Goal: Find specific page/section: Find specific page/section

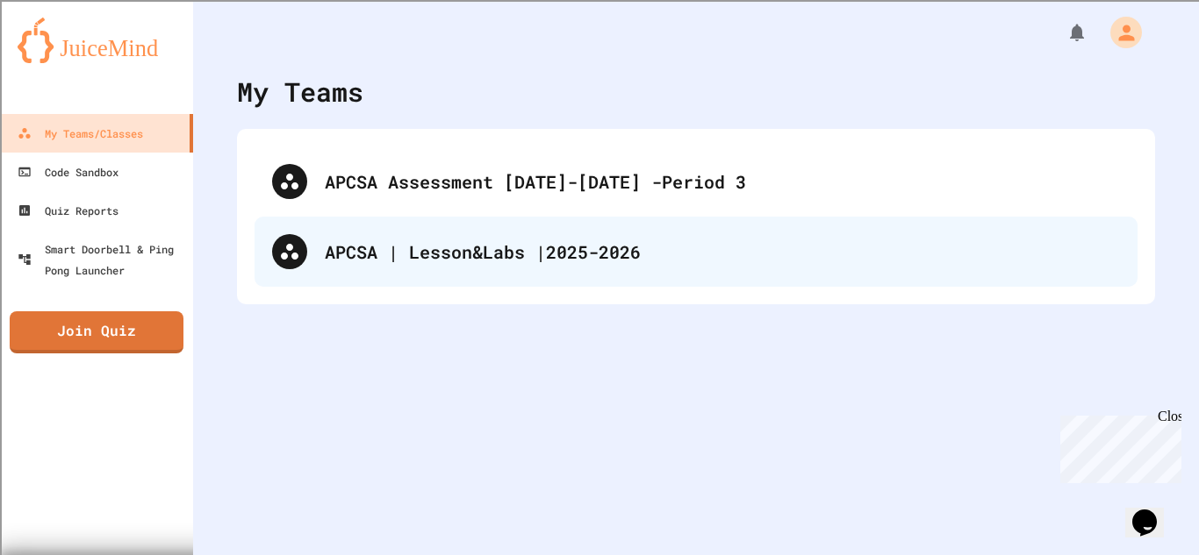
click at [472, 251] on div "APCSA | Lesson&Labs |2025-2026" at bounding box center [722, 252] width 795 height 26
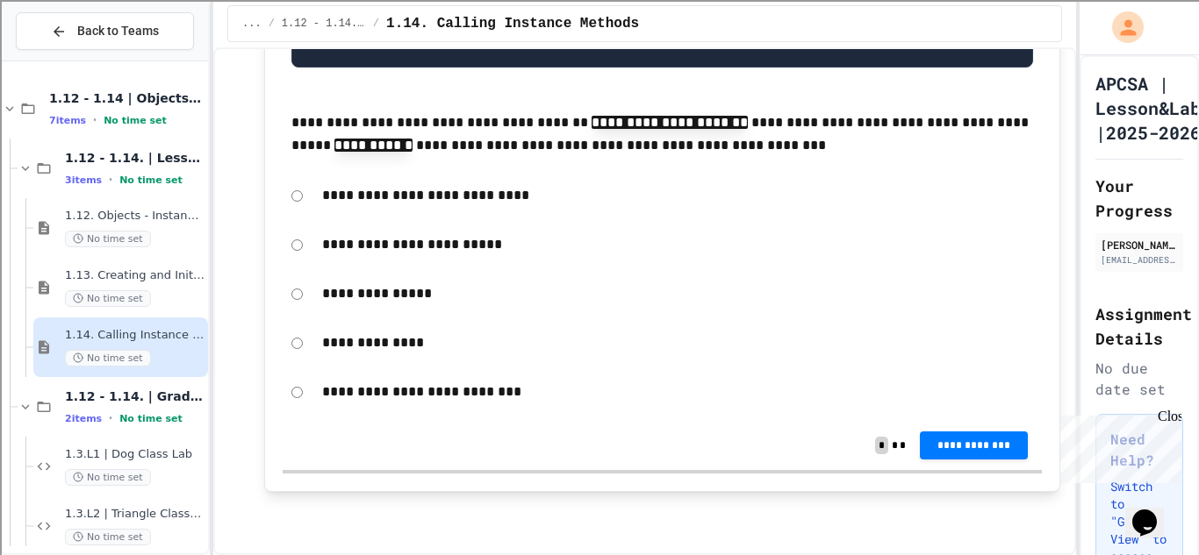
scroll to position [20883, 0]
